Goal: Information Seeking & Learning: Learn about a topic

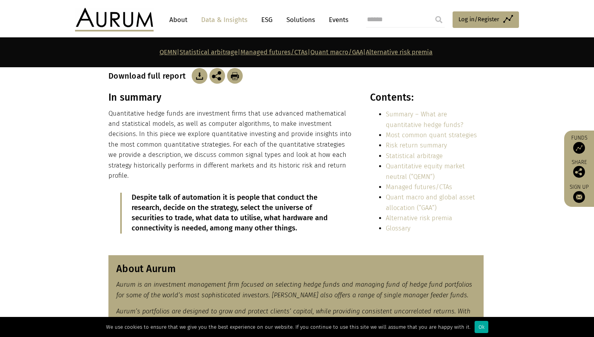
scroll to position [89, 0]
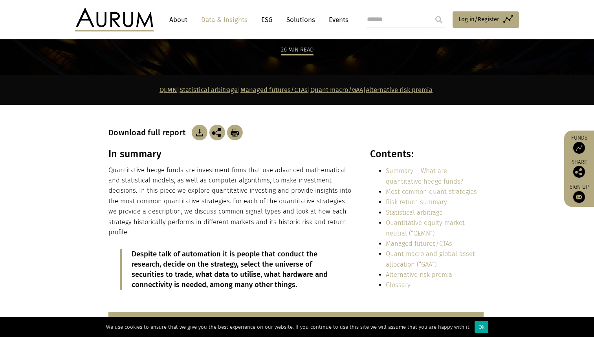
click at [426, 191] on link "Most common quant strategies" at bounding box center [431, 191] width 91 height 7
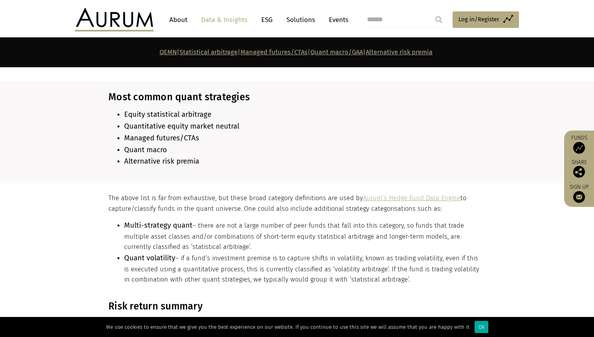
scroll to position [690, 0]
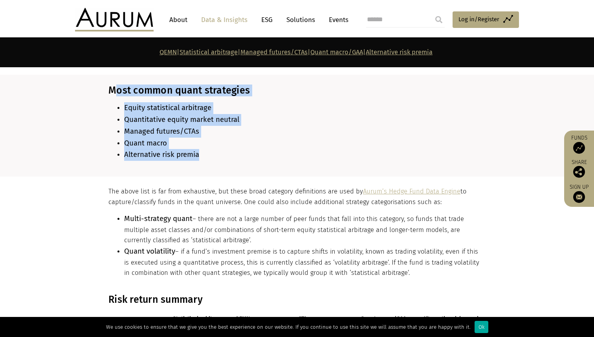
drag, startPoint x: 213, startPoint y: 148, endPoint x: 119, endPoint y: 88, distance: 111.1
click at [119, 88] on div "Most common quant strategies Equity statistical arbitrage Quantitative equity m…" at bounding box center [295, 125] width 375 height 82
click at [279, 155] on li "Alternative risk premia" at bounding box center [303, 155] width 359 height 12
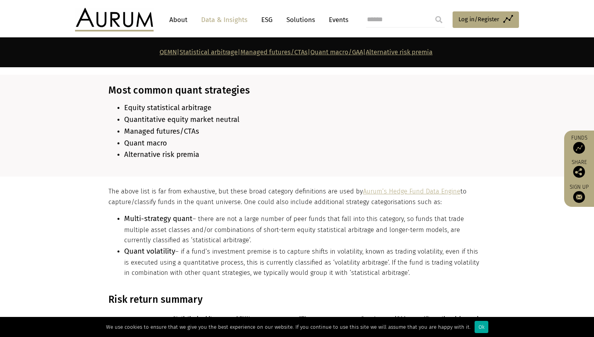
click at [189, 103] on b "Equity statistical arbitrage" at bounding box center [167, 107] width 87 height 9
copy ul "Equity statistical arbitrage"
click at [226, 115] on span "Quantitative equity market neutral" at bounding box center [181, 119] width 115 height 9
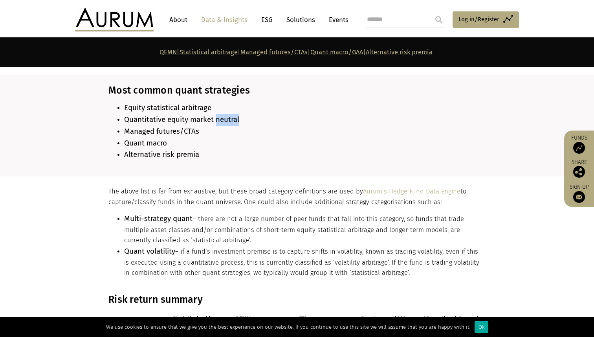
click at [226, 115] on span "Quantitative equity market neutral" at bounding box center [181, 119] width 115 height 9
copy ul "Quantitative equity market neutral"
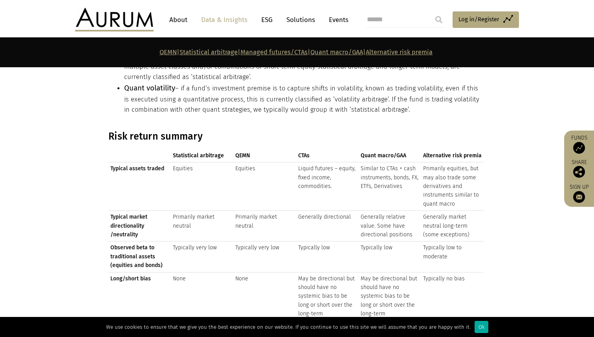
scroll to position [847, 0]
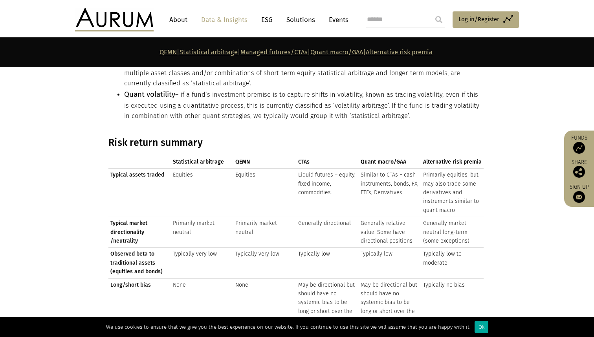
click at [339, 107] on li "Quant volatility – if a fund’s investment premise is to capture shifts in volat…" at bounding box center [303, 105] width 359 height 33
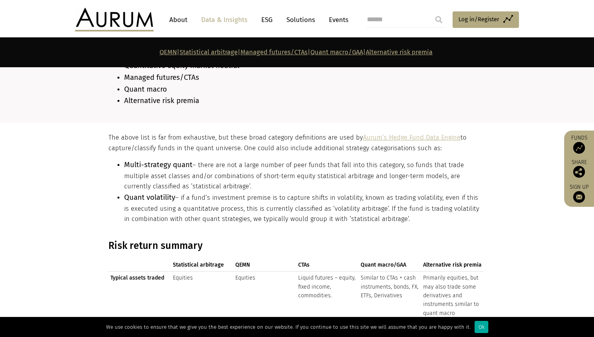
scroll to position [728, 0]
